Goal: Find specific page/section: Find specific page/section

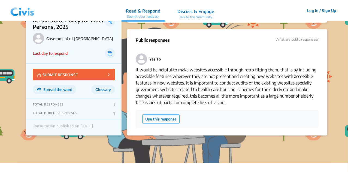
scroll to position [992, 0]
click at [31, 16] on img at bounding box center [22, 10] width 28 height 16
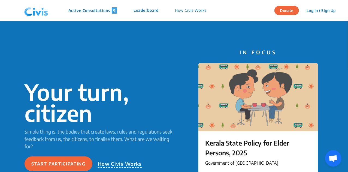
scroll to position [12, 0]
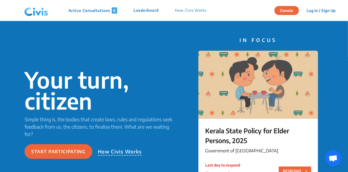
click at [99, 13] on p "Active Consultations 9" at bounding box center [92, 10] width 49 height 6
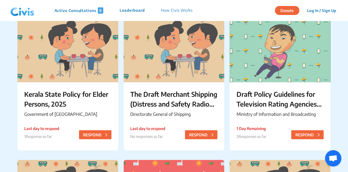
scroll to position [57, 0]
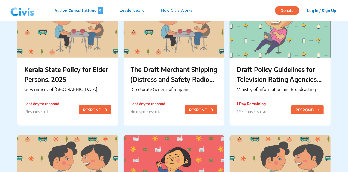
scroll to position [82, 0]
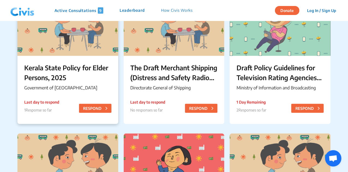
click at [61, 77] on p "Kerala State Policy for Elder Persons, 2025" at bounding box center [67, 73] width 87 height 20
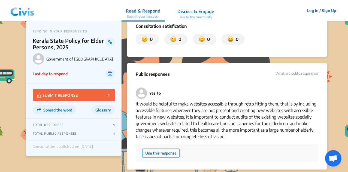
scroll to position [958, 0]
